Goal: Information Seeking & Learning: Learn about a topic

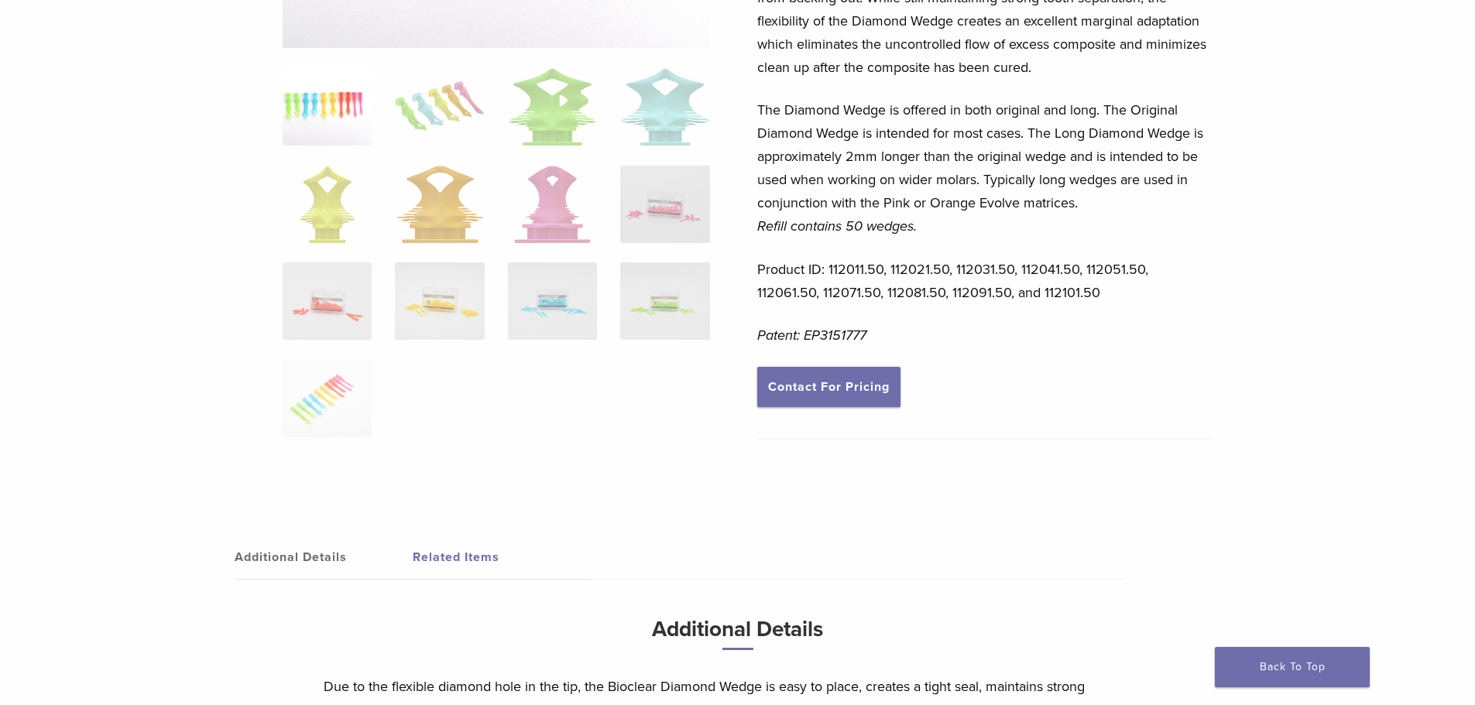
scroll to position [232, 0]
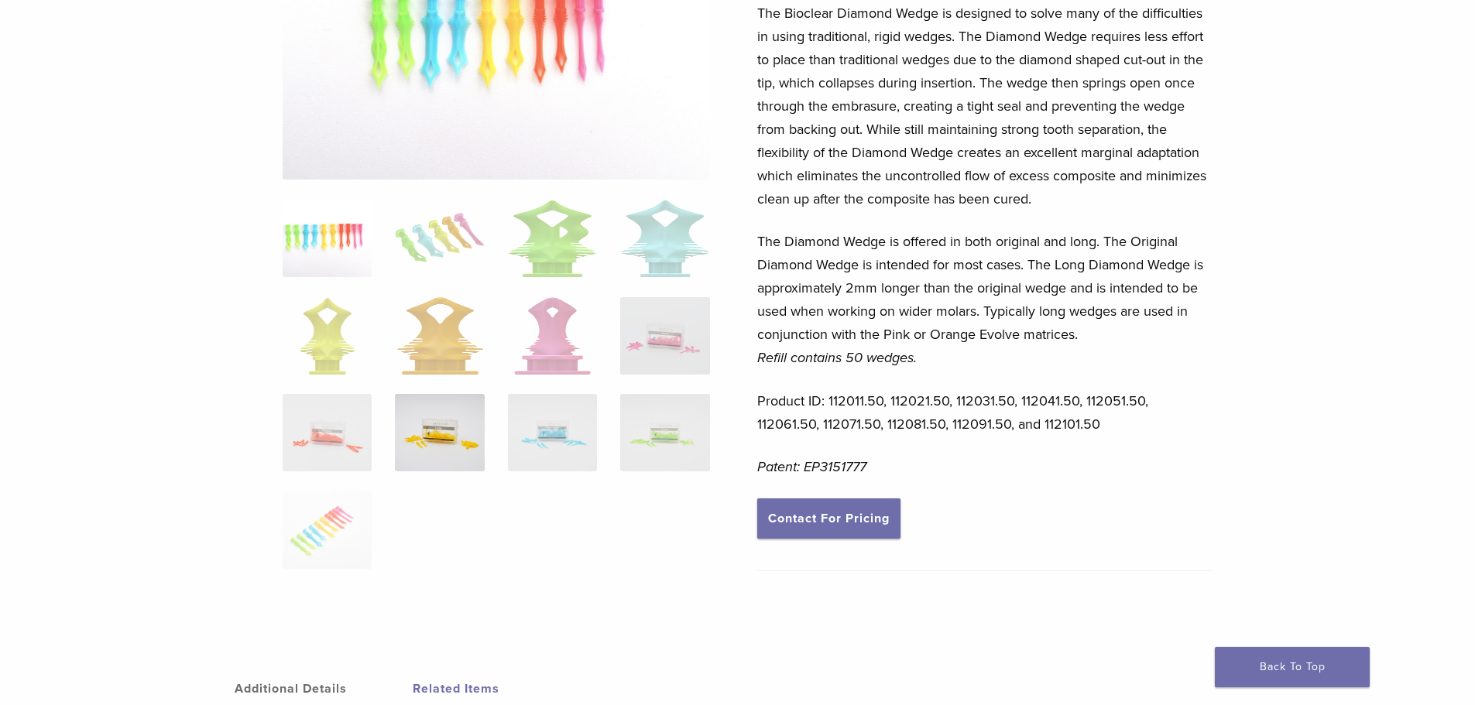
click at [444, 428] on img at bounding box center [439, 432] width 89 height 77
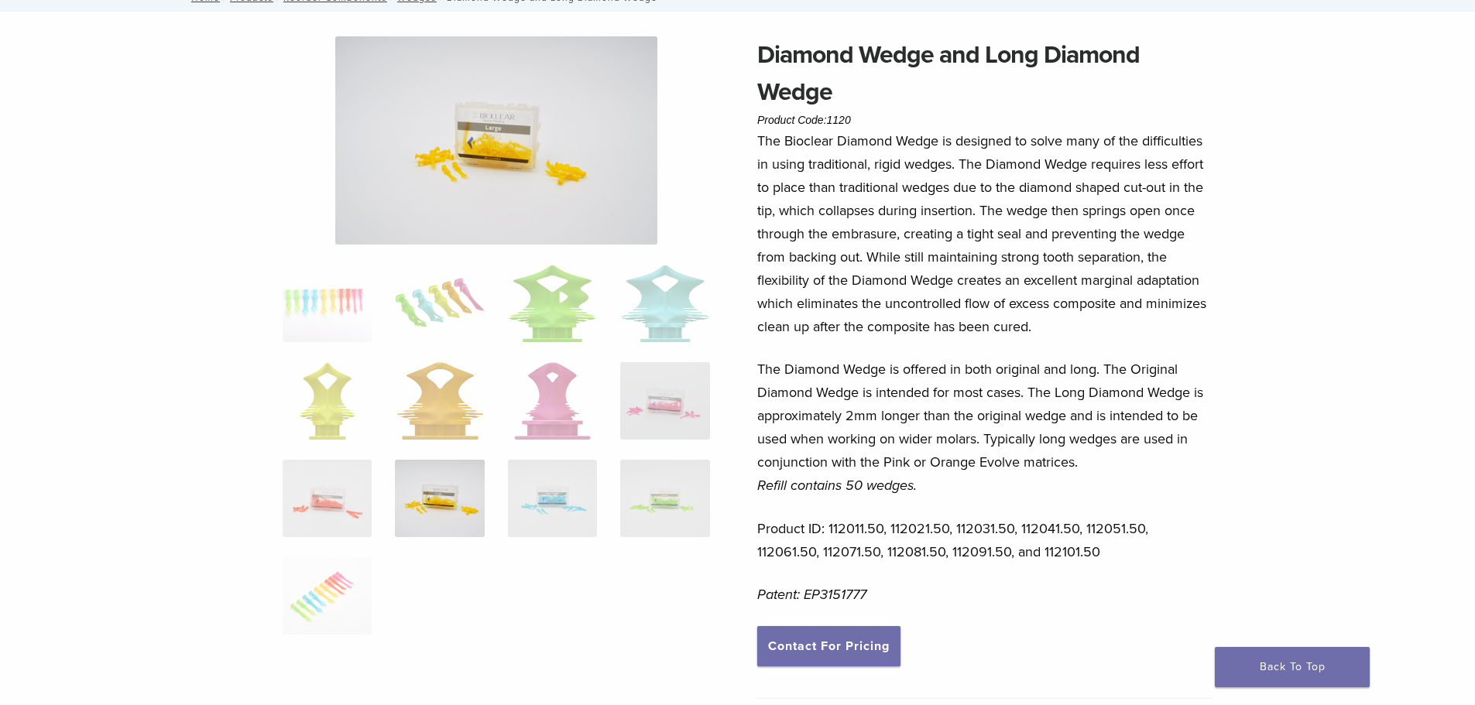
scroll to position [0, 0]
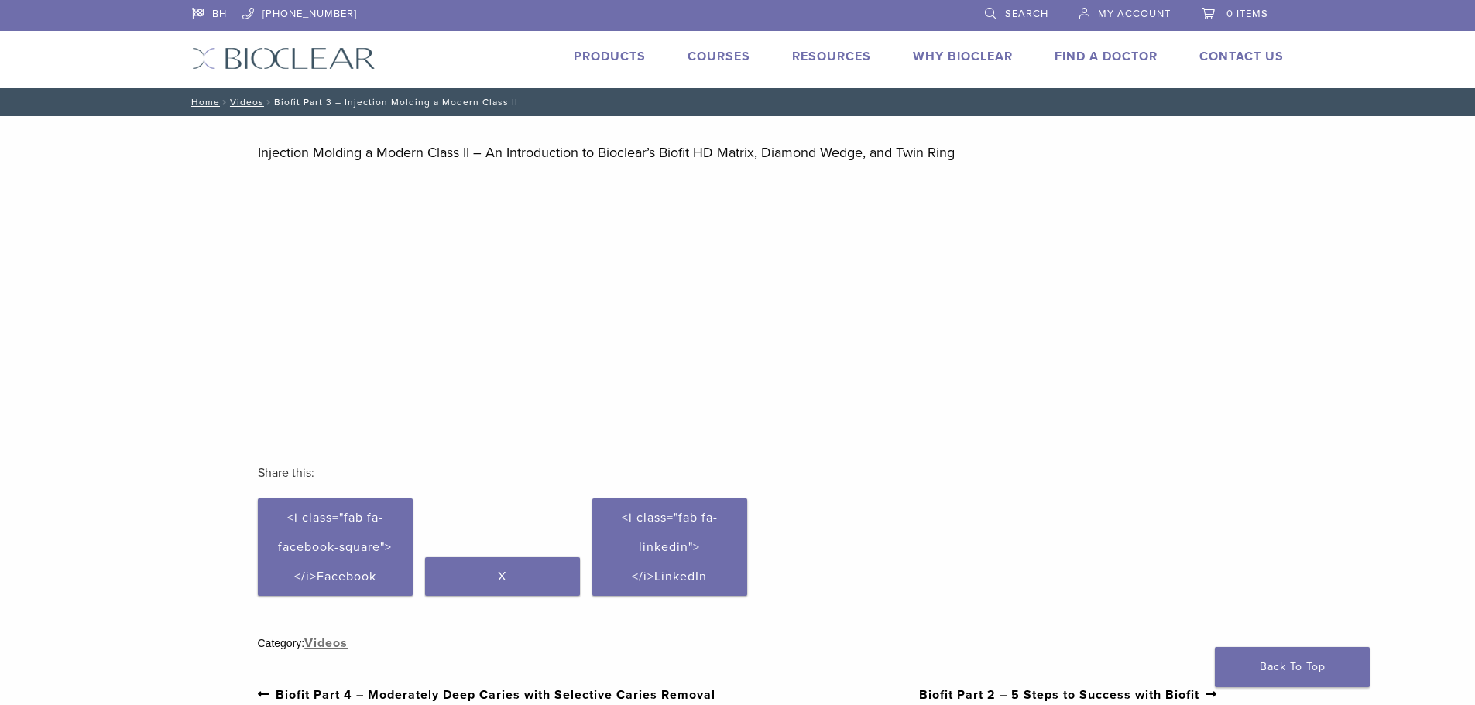
click at [788, 351] on p at bounding box center [738, 308] width 960 height 251
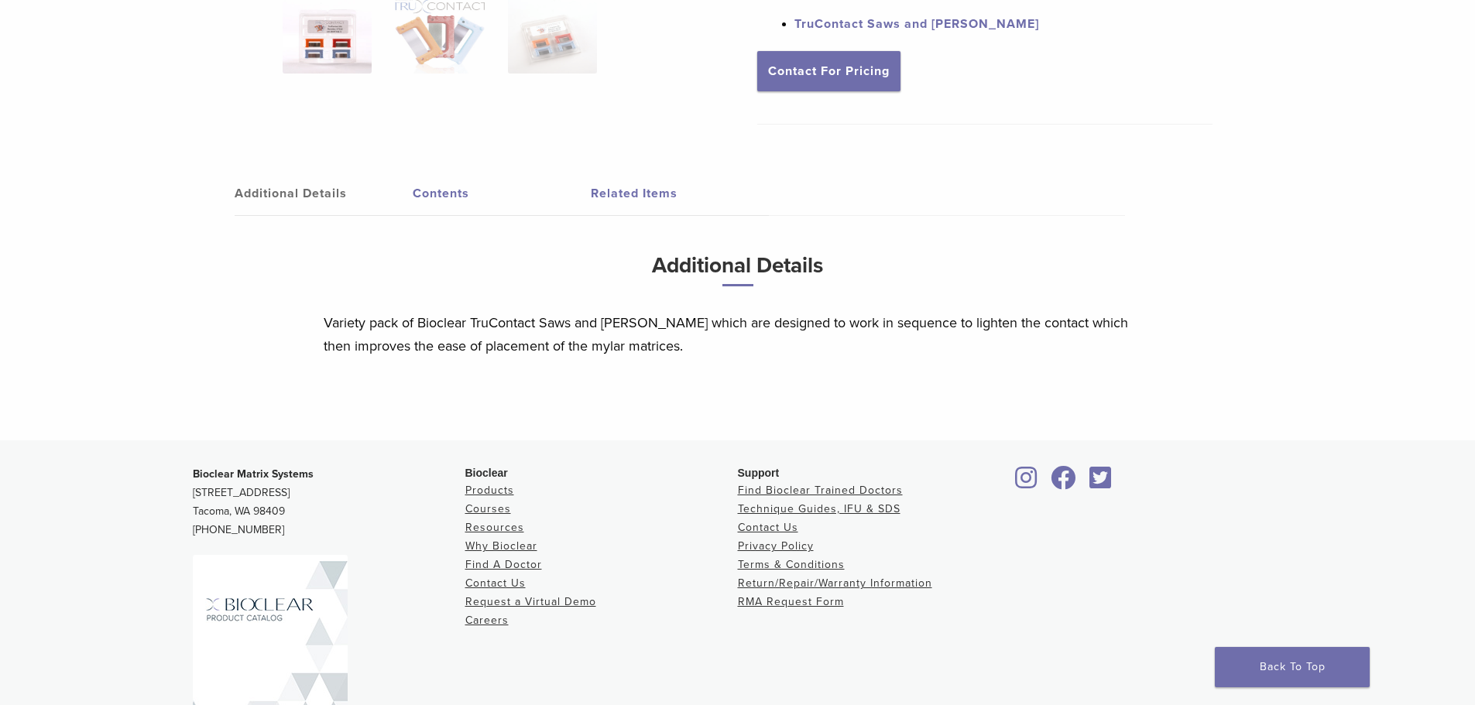
scroll to position [464, 0]
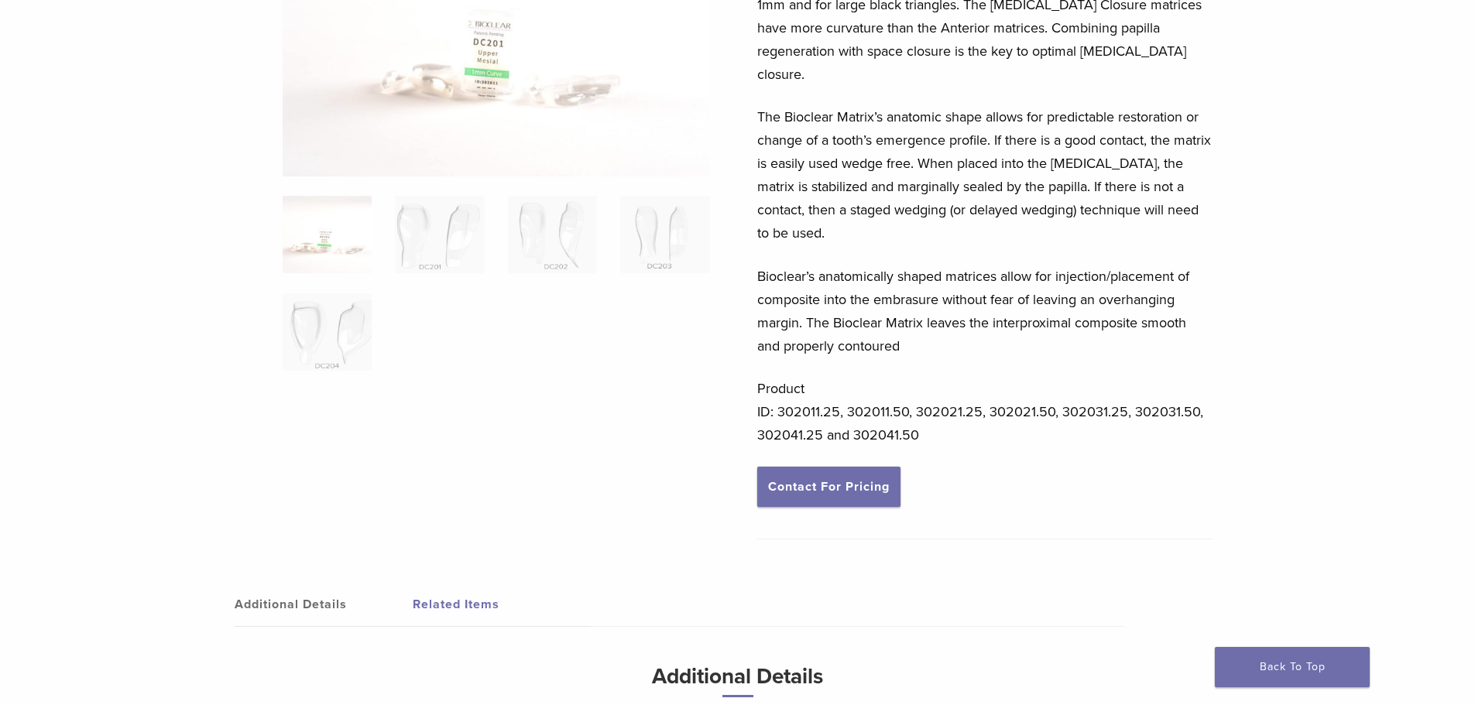
scroll to position [155, 0]
